Goal: Task Accomplishment & Management: Complete application form

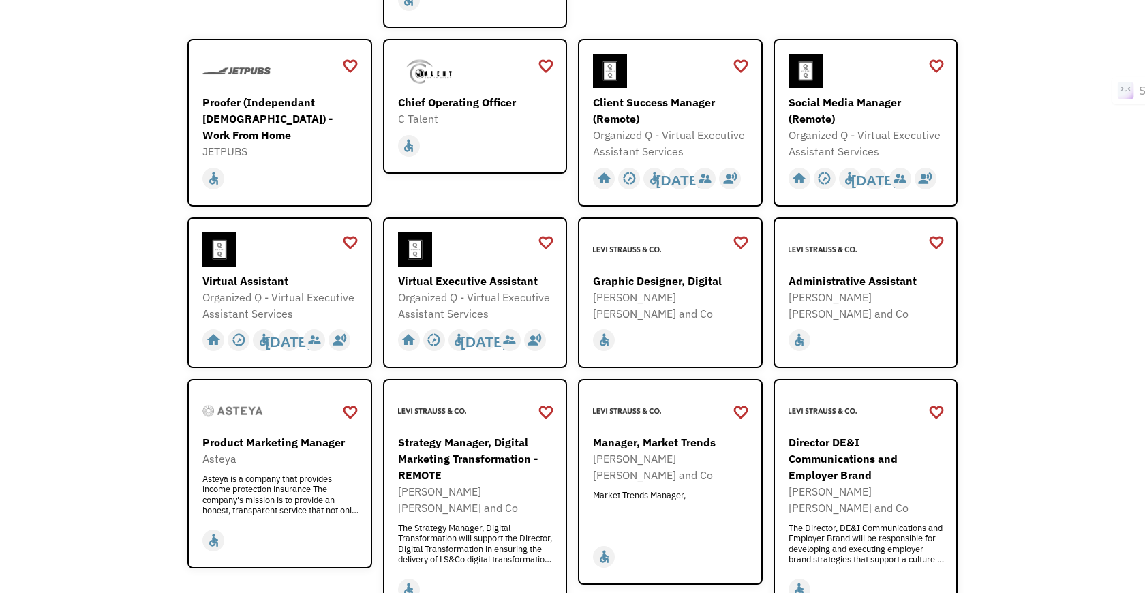
scroll to position [437, 0]
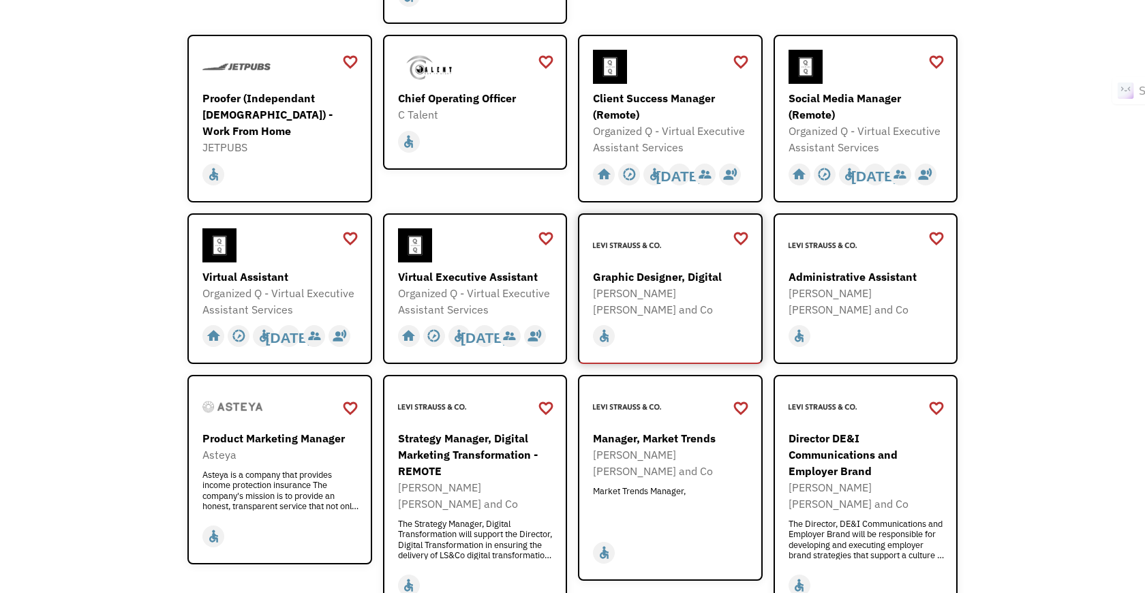
click at [666, 298] on div "[PERSON_NAME] [PERSON_NAME] and Co" at bounding box center [672, 301] width 158 height 33
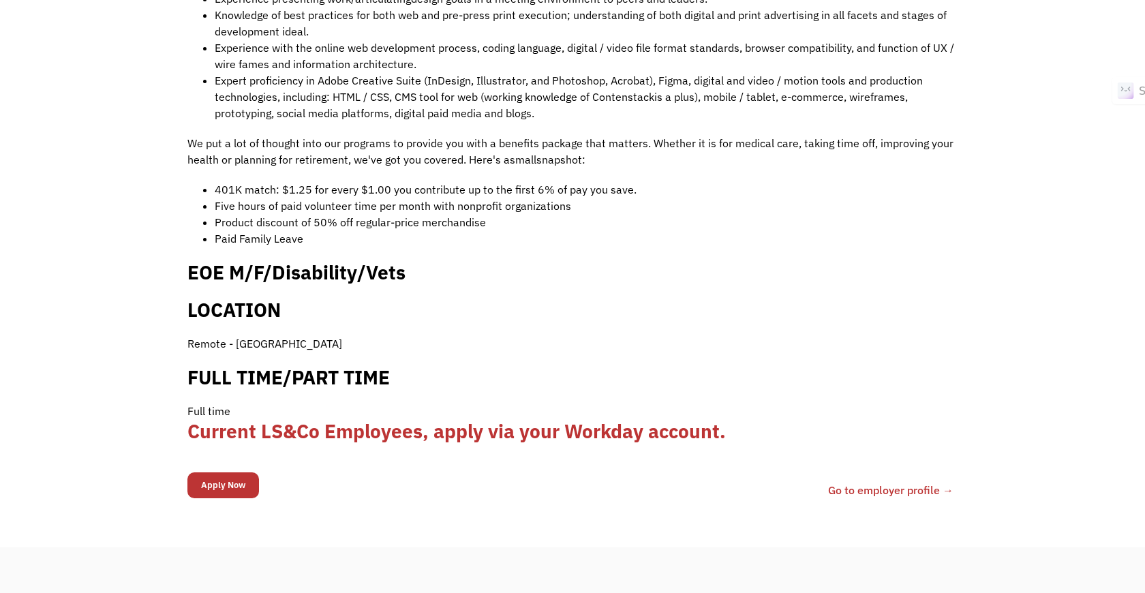
scroll to position [1097, 0]
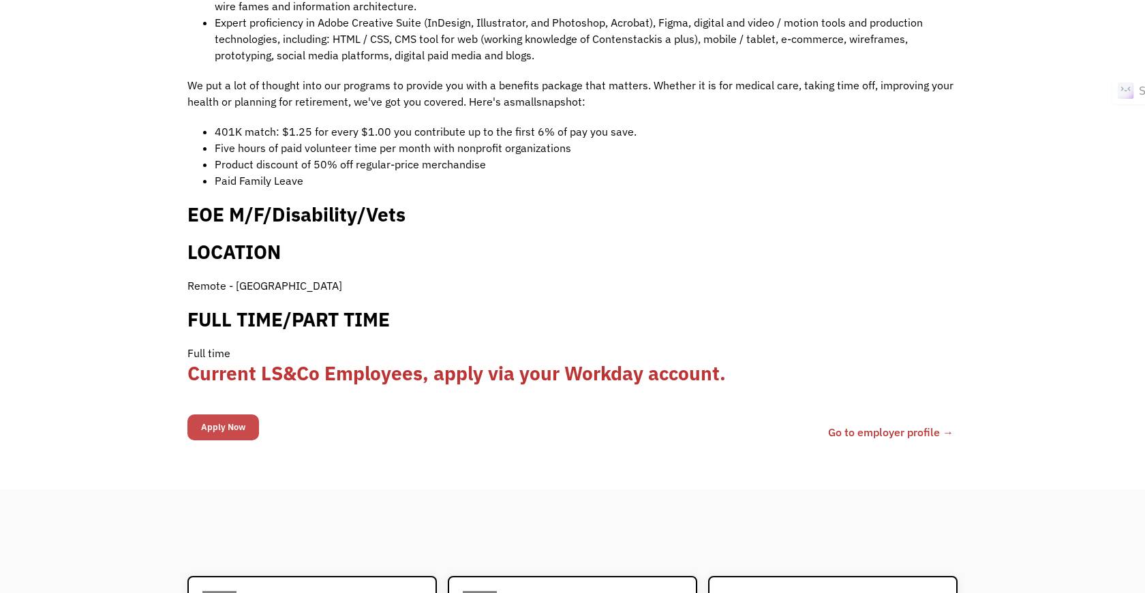
click at [241, 414] on input "Apply Now" at bounding box center [223, 427] width 72 height 26
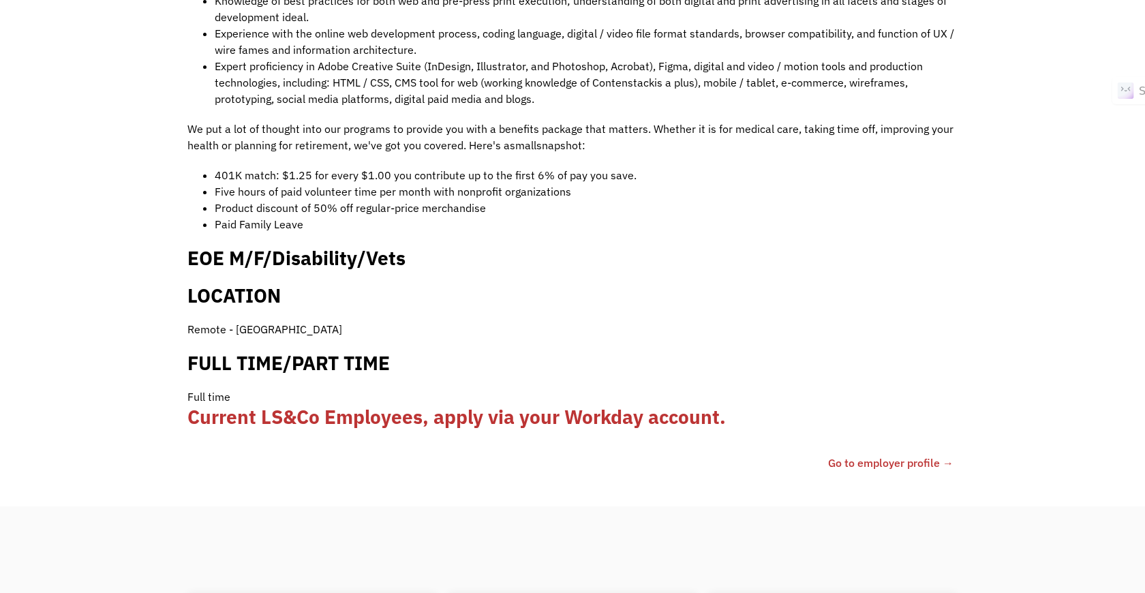
scroll to position [1141, 0]
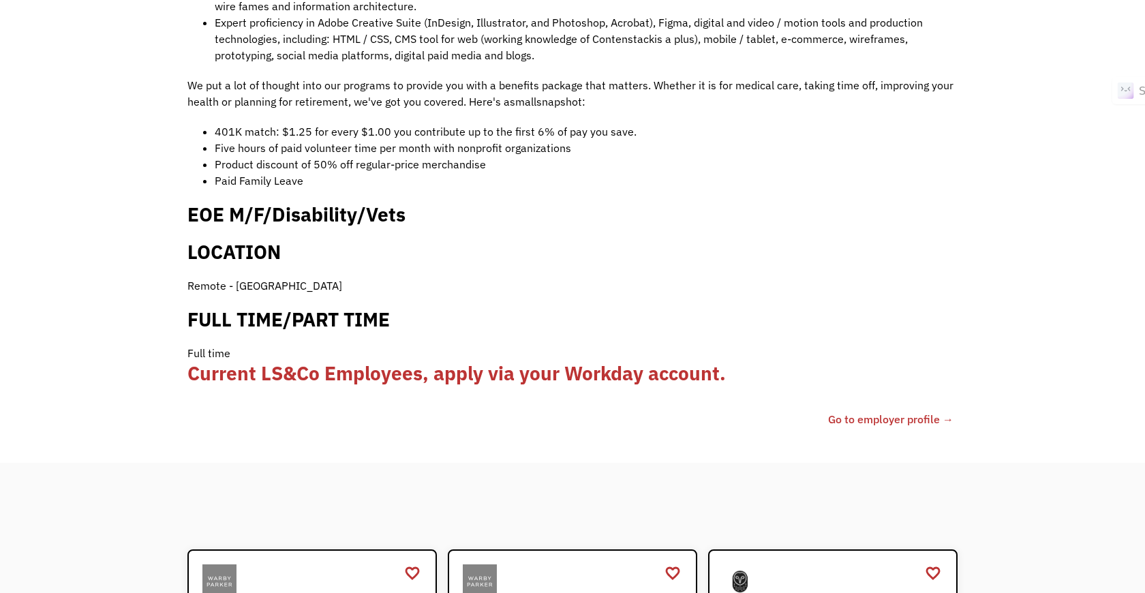
click at [858, 411] on link "Go to employer profile →" at bounding box center [890, 419] width 125 height 16
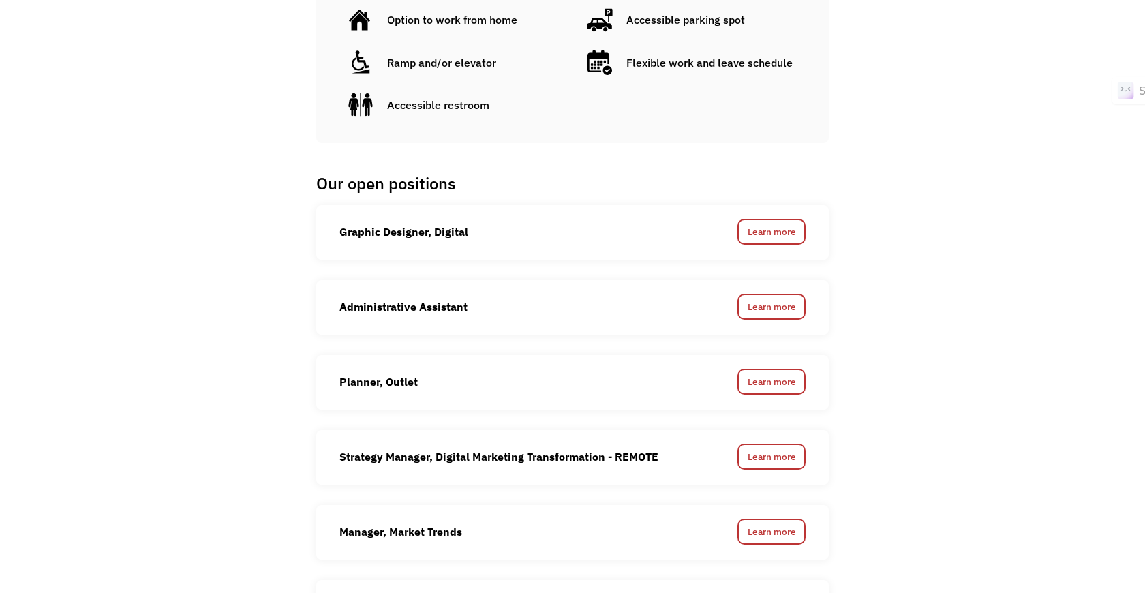
scroll to position [940, 0]
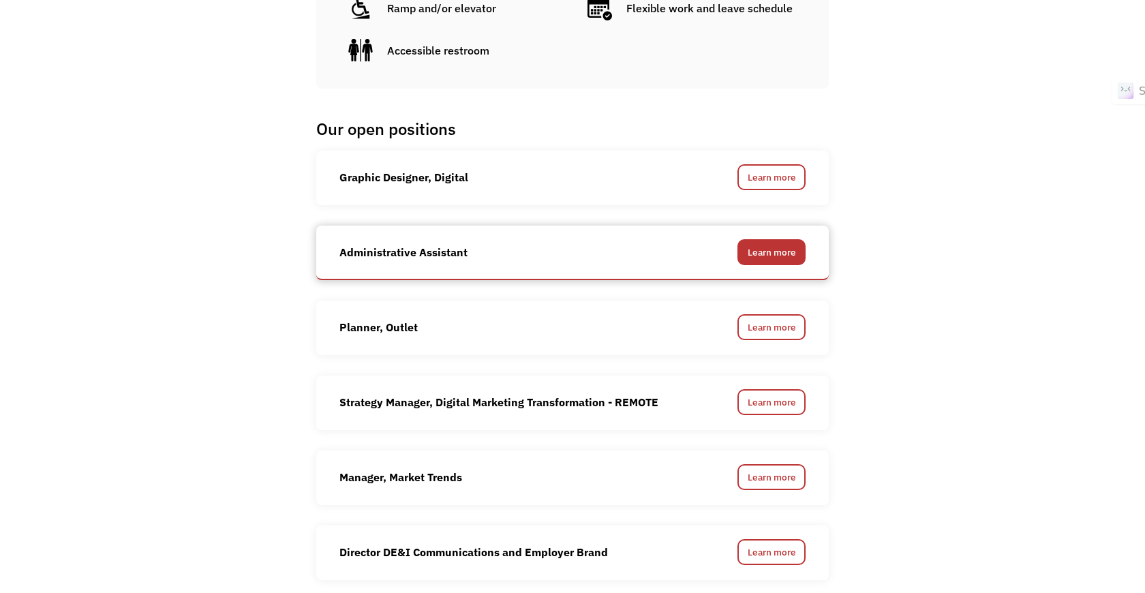
click at [799, 239] on link "Learn more" at bounding box center [771, 252] width 68 height 26
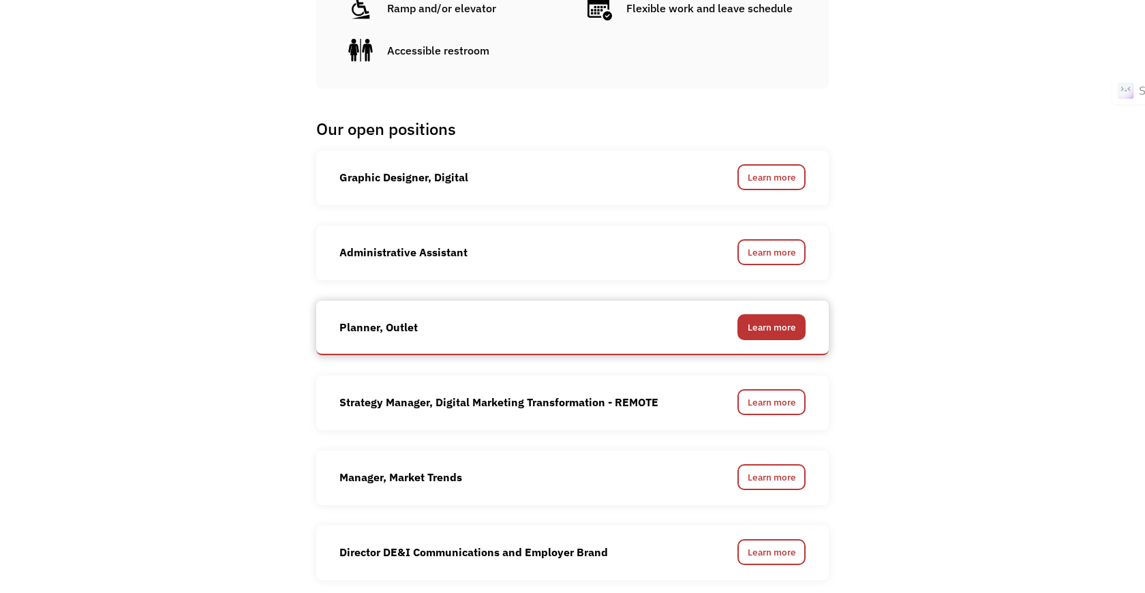
click at [774, 314] on link "Learn more" at bounding box center [771, 327] width 68 height 26
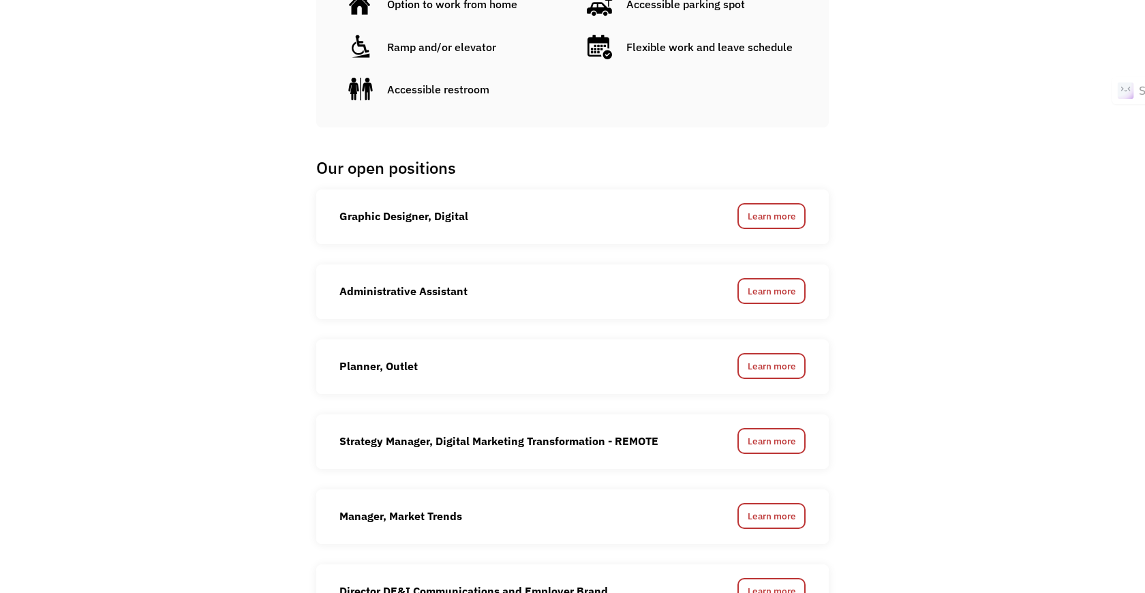
scroll to position [893, 0]
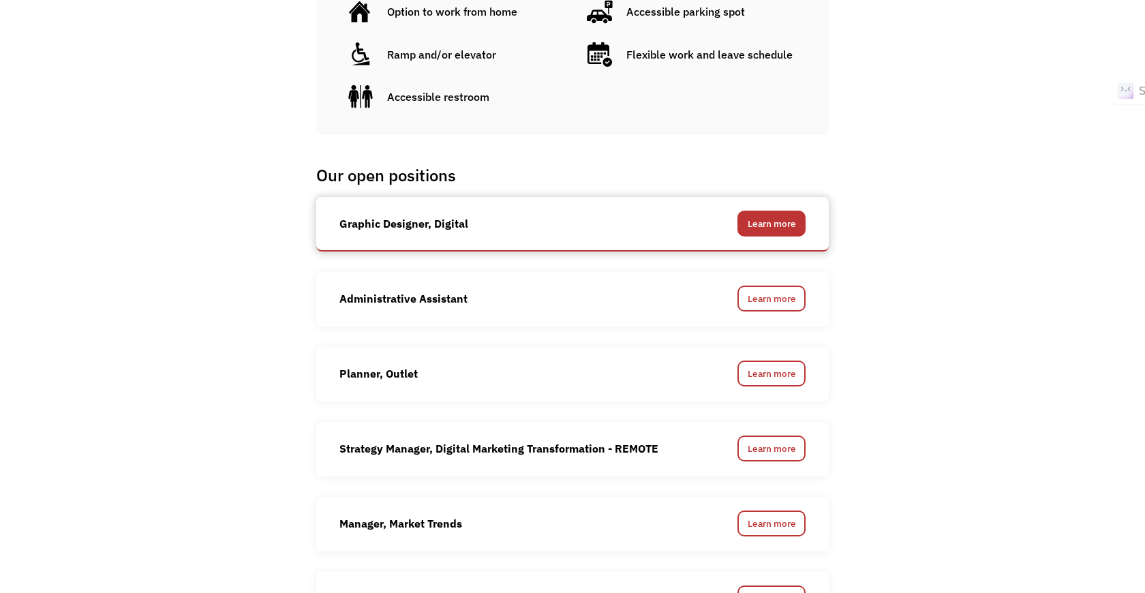
click at [775, 211] on link "Learn more" at bounding box center [771, 224] width 68 height 26
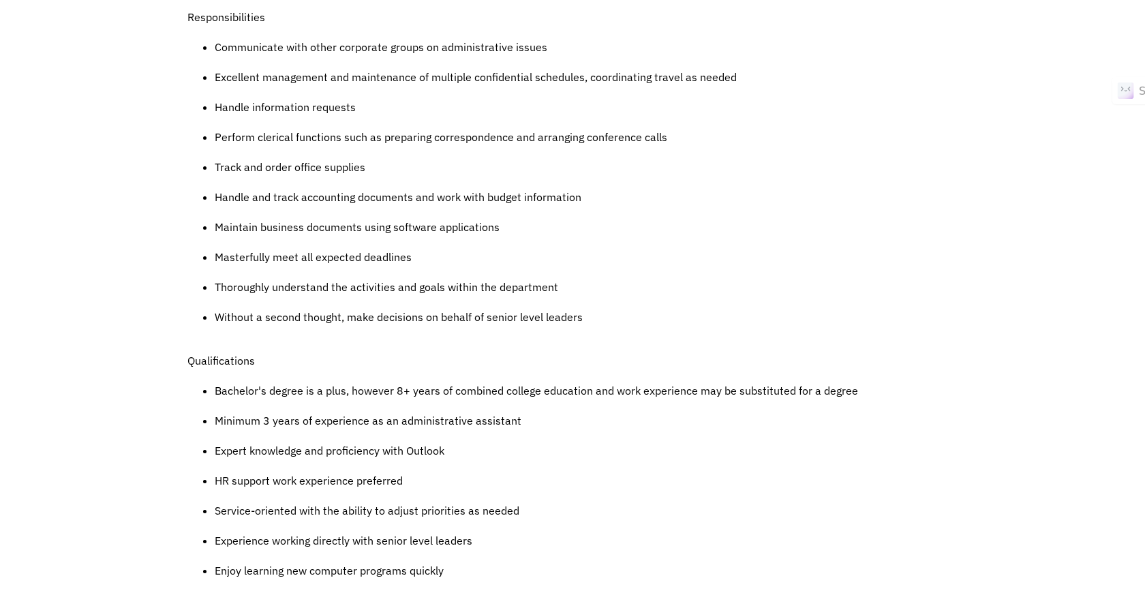
scroll to position [656, 0]
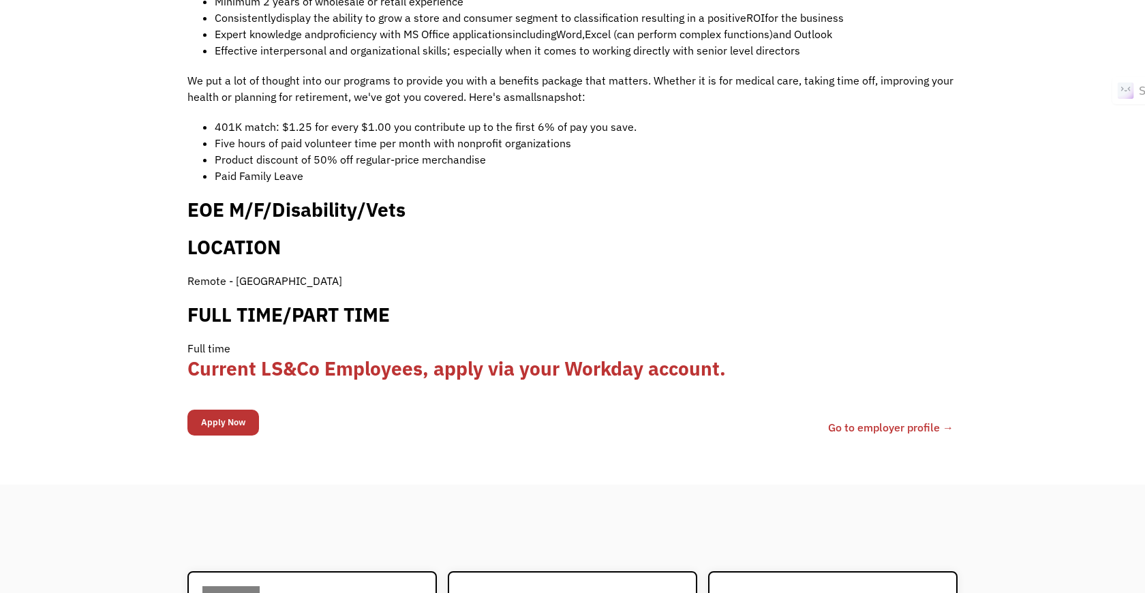
scroll to position [906, 0]
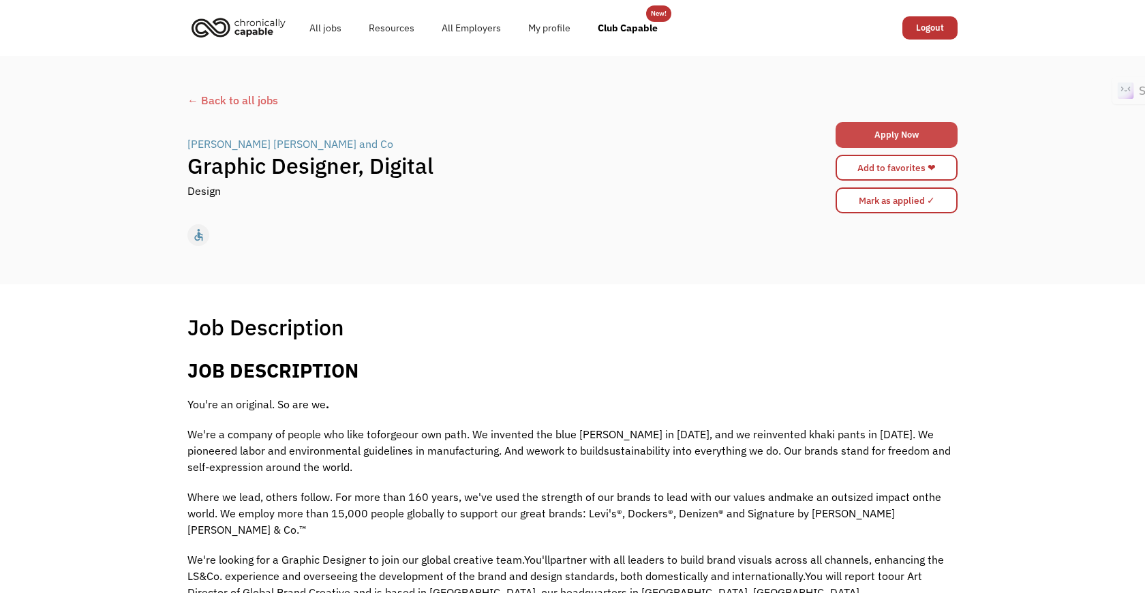
click at [873, 138] on link "Apply Now" at bounding box center [896, 135] width 122 height 26
